Goal: Understand process/instructions: Learn how to perform a task or action

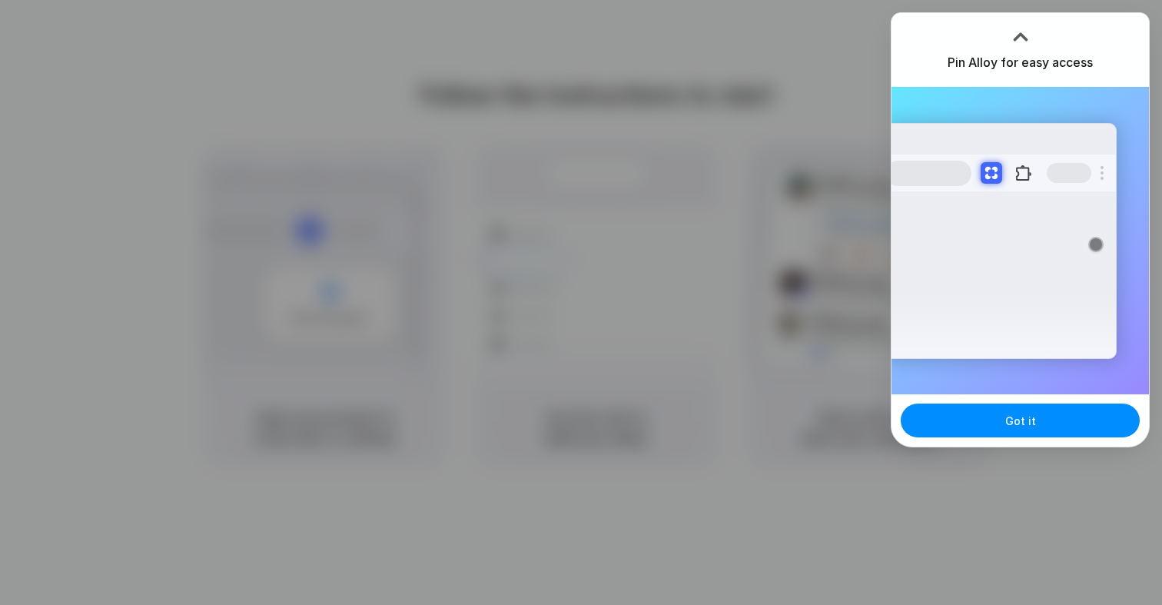
click at [581, 303] on div at bounding box center [581, 303] width 0 height 0
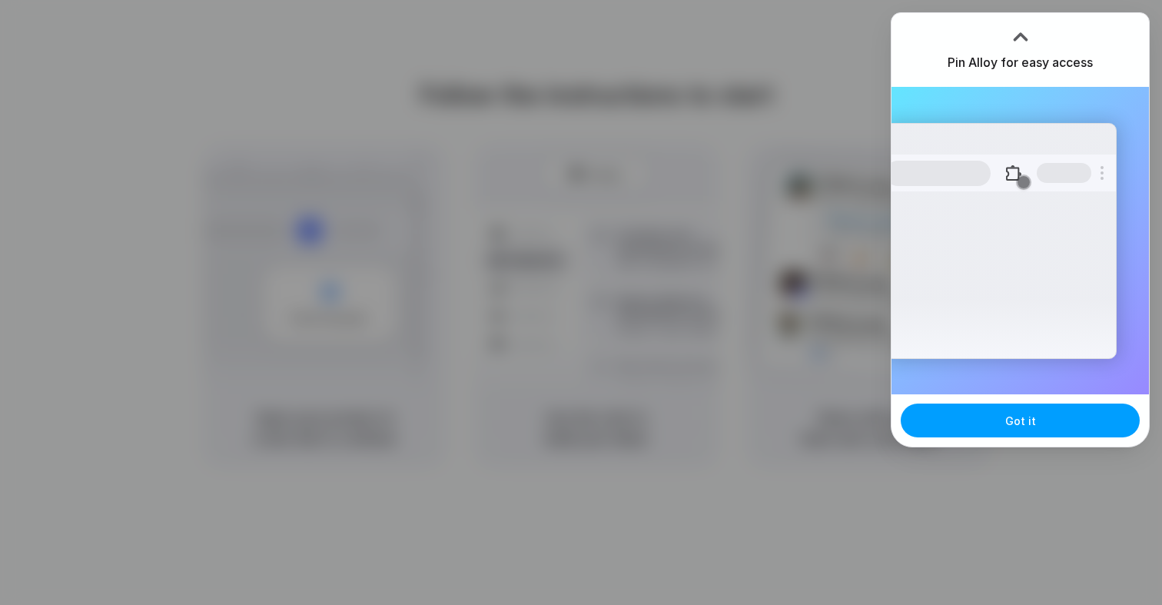
click at [1000, 417] on button "Got it" at bounding box center [1020, 421] width 239 height 34
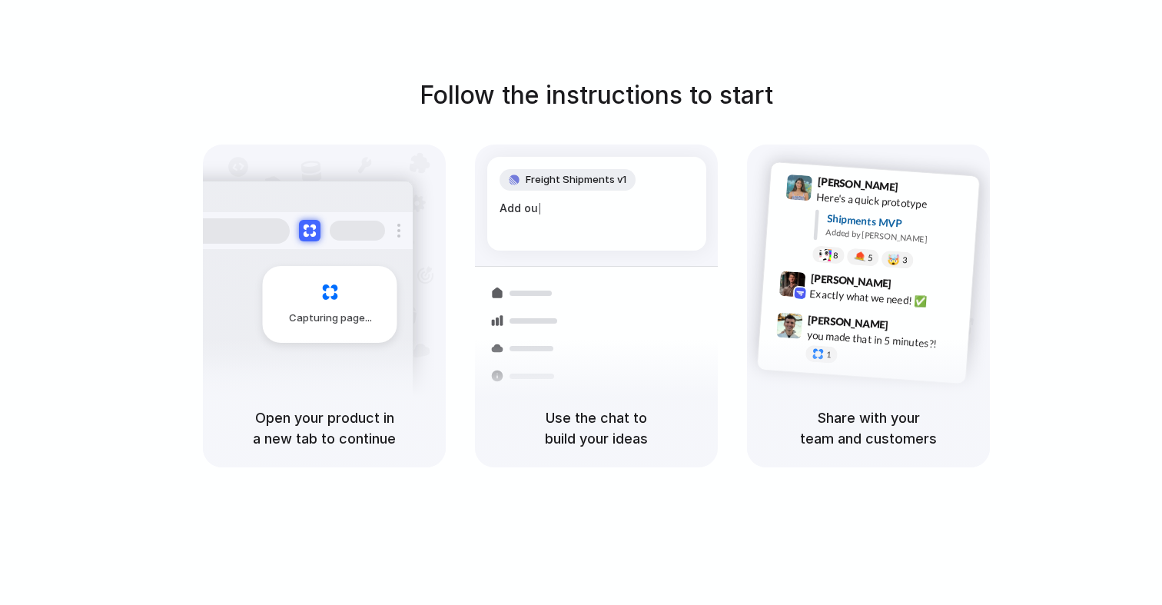
click at [1006, 161] on div "Follow the instructions to start Capturing page Open your product in a new tab …" at bounding box center [596, 272] width 1162 height 390
